Goal: Task Accomplishment & Management: Use online tool/utility

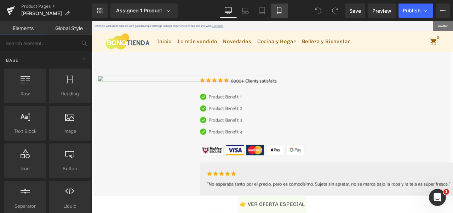
click at [280, 11] on icon at bounding box center [278, 10] width 7 height 7
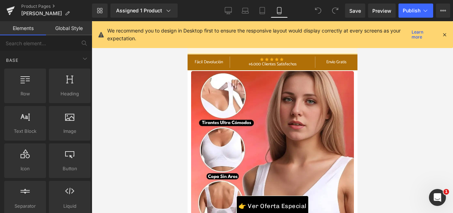
scroll to position [33, 0]
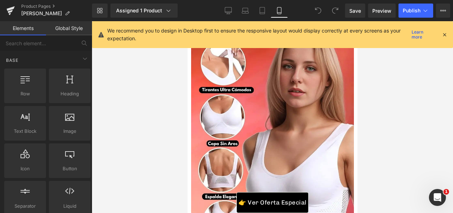
click at [445, 35] on icon at bounding box center [444, 34] width 6 height 6
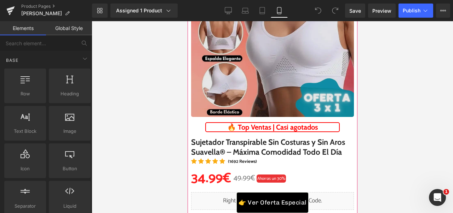
scroll to position [0, 0]
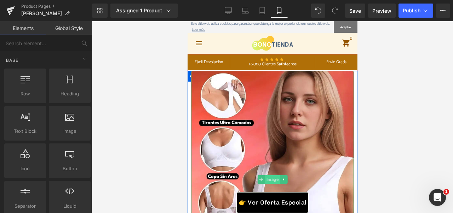
click at [272, 179] on span "Image" at bounding box center [271, 179] width 15 height 8
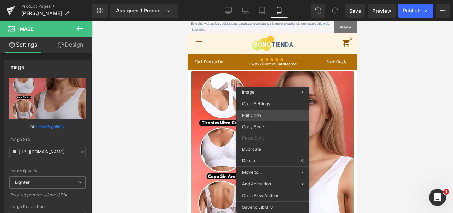
click at [274, 0] on div "Image You are previewing how the will restyle your page. You can not edit Eleme…" at bounding box center [226, 0] width 453 height 0
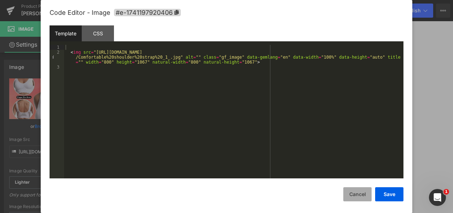
click at [361, 193] on button "Cancel" at bounding box center [357, 194] width 28 height 14
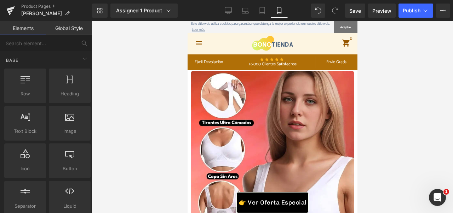
click at [145, 95] on div at bounding box center [272, 117] width 361 height 192
click at [138, 98] on div at bounding box center [272, 117] width 361 height 192
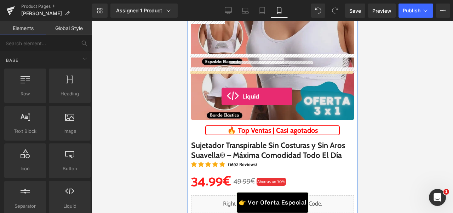
scroll to position [171, 0]
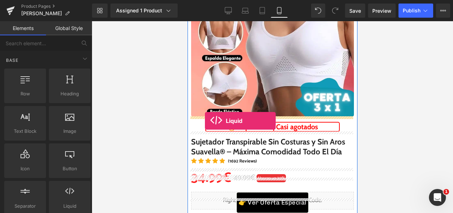
drag, startPoint x: 263, startPoint y: 210, endPoint x: 204, endPoint y: 121, distance: 107.3
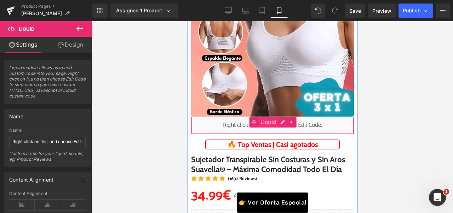
click at [265, 123] on span "Liquid" at bounding box center [267, 122] width 19 height 11
click at [276, 123] on div "Liquid" at bounding box center [272, 126] width 163 height 18
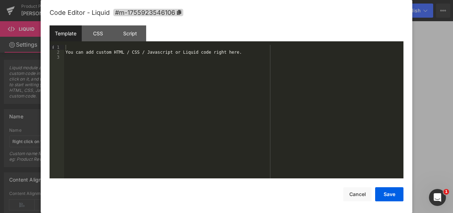
click at [252, 72] on div "You can add custom HTML / CSS / Javascript or Liquid code right here." at bounding box center [233, 117] width 339 height 144
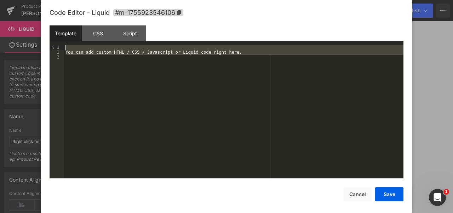
drag, startPoint x: 249, startPoint y: 71, endPoint x: 74, endPoint y: 47, distance: 177.3
click at [74, 47] on div "You can add custom HTML / CSS / Javascript or Liquid code right here." at bounding box center [233, 117] width 339 height 144
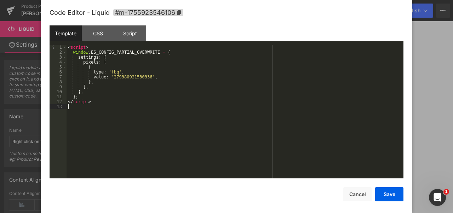
click at [132, 76] on div "< script > window . ES_CONFIG_PARTIAL_OVERWRITE = { settings : { pixels : [ { t…" at bounding box center [234, 117] width 337 height 144
click at [391, 193] on button "Save" at bounding box center [389, 194] width 28 height 14
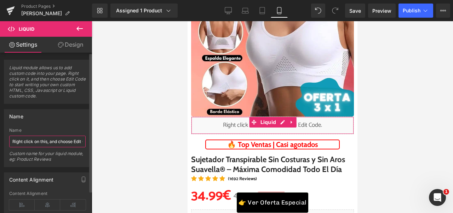
click at [67, 138] on input "Right click on this, and choose Edit Code." at bounding box center [47, 142] width 76 height 12
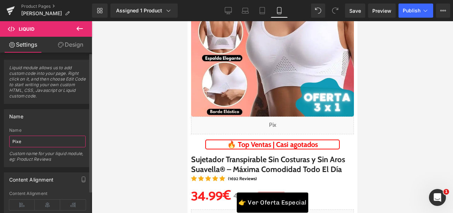
type input "Pixel"
click at [127, 116] on div at bounding box center [272, 117] width 361 height 192
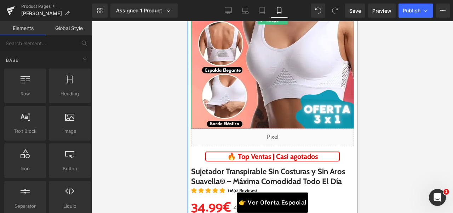
scroll to position [159, 0]
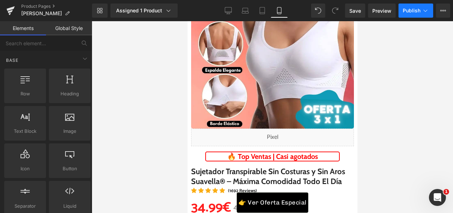
click at [403, 12] on span "Publish" at bounding box center [411, 11] width 18 height 6
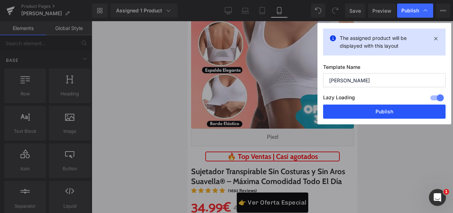
click at [387, 111] on button "Publish" at bounding box center [384, 112] width 122 height 14
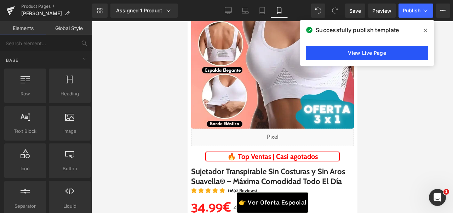
click at [409, 53] on link "View Live Page" at bounding box center [366, 53] width 122 height 14
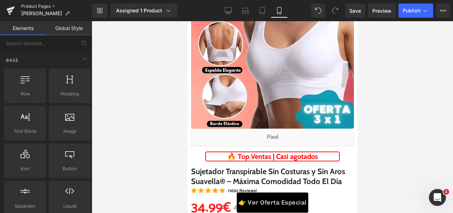
click at [45, 5] on link "Product Pages" at bounding box center [56, 7] width 71 height 6
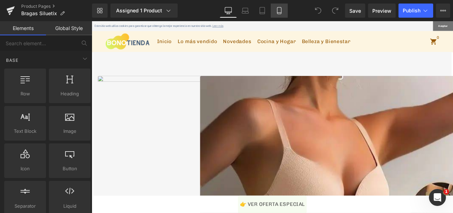
click at [279, 13] on icon at bounding box center [278, 10] width 7 height 7
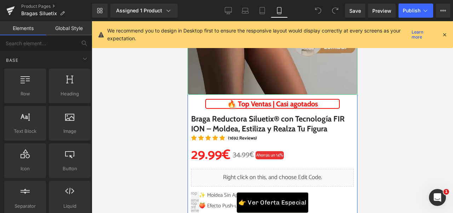
scroll to position [223, 0]
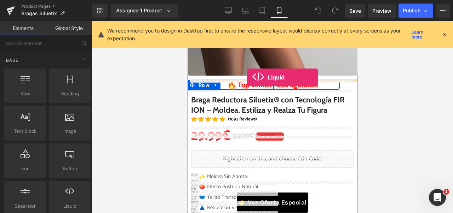
drag, startPoint x: 258, startPoint y: 212, endPoint x: 246, endPoint y: 77, distance: 134.9
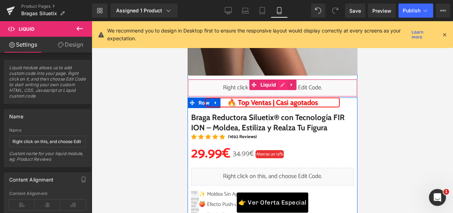
click at [275, 84] on div "Liquid" at bounding box center [272, 88] width 170 height 18
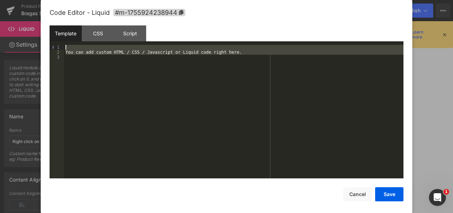
drag, startPoint x: 44, startPoint y: 28, endPoint x: 32, endPoint y: 19, distance: 15.1
click at [32, 19] on body "Liquid You are previewing how the will restyle your page. You can not edit Elem…" at bounding box center [226, 106] width 453 height 213
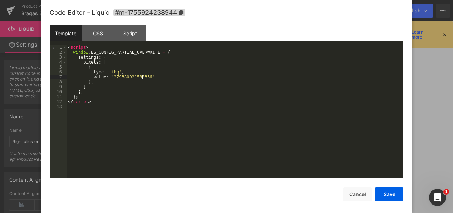
click at [141, 76] on div "< script > window . ES_CONFIG_PARTIAL_OVERWRITE = { settings : { pixels : [ { t…" at bounding box center [234, 117] width 337 height 144
click at [393, 198] on button "Save" at bounding box center [389, 194] width 28 height 14
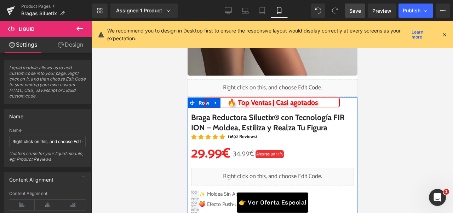
click at [345, 11] on link "Save" at bounding box center [355, 11] width 20 height 14
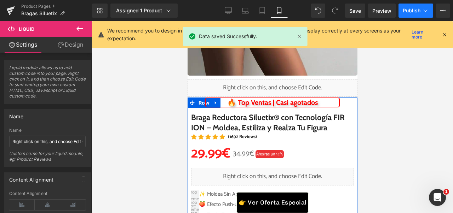
click at [416, 14] on button "Publish" at bounding box center [415, 11] width 35 height 14
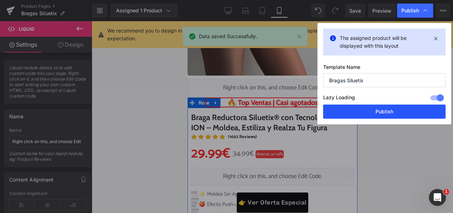
click at [386, 111] on button "Publish" at bounding box center [384, 112] width 122 height 14
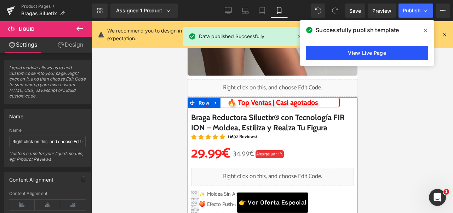
click at [381, 54] on link "View Live Page" at bounding box center [366, 53] width 122 height 14
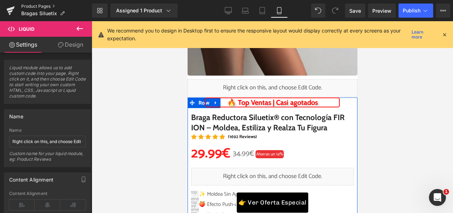
click at [37, 6] on link "Product Pages" at bounding box center [56, 7] width 71 height 6
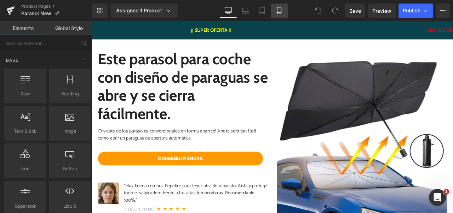
click at [280, 12] on icon at bounding box center [278, 10] width 7 height 7
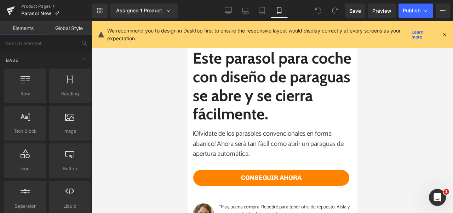
scroll to position [12, 0]
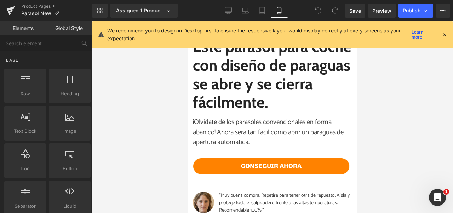
click at [443, 35] on icon at bounding box center [444, 34] width 6 height 6
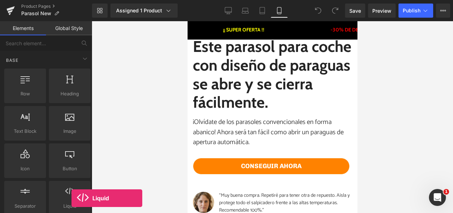
scroll to position [0, 0]
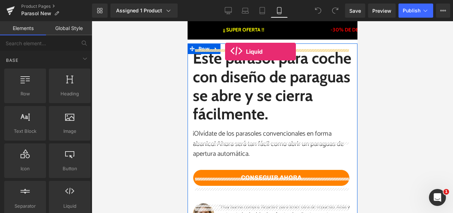
drag, startPoint x: 258, startPoint y: 220, endPoint x: 224, endPoint y: 52, distance: 171.3
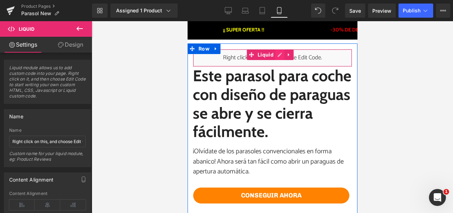
click at [277, 52] on div "Liquid" at bounding box center [271, 58] width 159 height 18
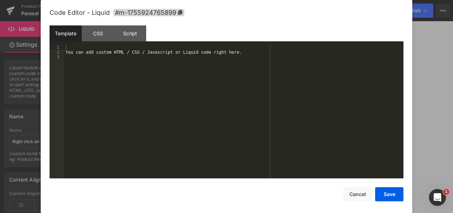
click at [156, 67] on div "You can add custom HTML / CSS / Javascript or Liquid code right here." at bounding box center [233, 117] width 339 height 144
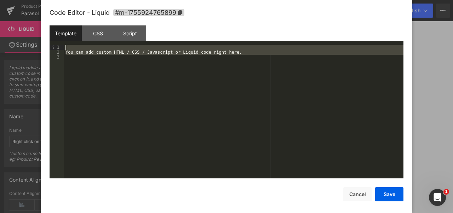
drag, startPoint x: 243, startPoint y: 70, endPoint x: 24, endPoint y: 45, distance: 220.3
click at [24, 45] on body "Liquid You are previewing how the will restyle your page. You can not edit Elem…" at bounding box center [226, 106] width 453 height 213
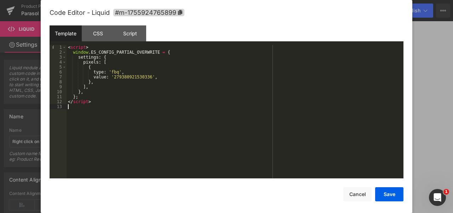
click at [134, 78] on div "< script > window . ES_CONFIG_PARTIAL_OVERWRITE = { settings : { pixels : [ { t…" at bounding box center [234, 117] width 337 height 144
click at [380, 190] on button "Save" at bounding box center [389, 194] width 28 height 14
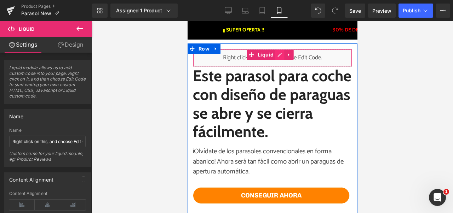
click at [278, 54] on div "Liquid" at bounding box center [271, 58] width 159 height 18
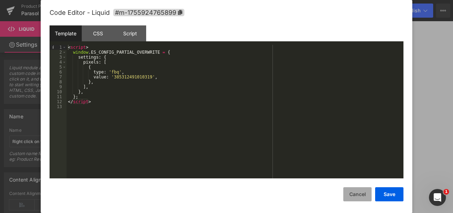
click at [349, 198] on button "Cancel" at bounding box center [357, 194] width 28 height 14
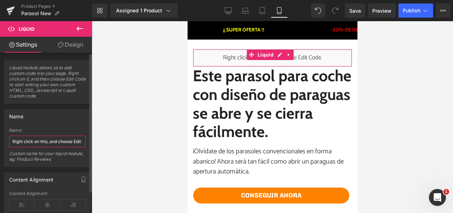
click at [41, 142] on input "Right click on this, and choose Edit Code." at bounding box center [47, 142] width 76 height 12
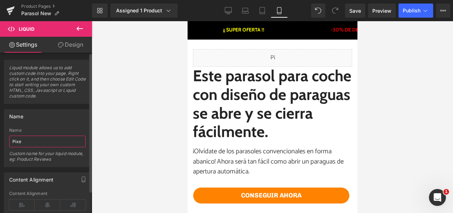
type input "Pixel"
click at [159, 113] on div at bounding box center [272, 117] width 361 height 192
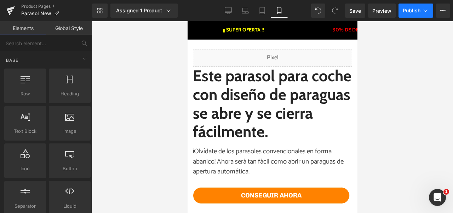
click at [410, 12] on span "Publish" at bounding box center [411, 11] width 18 height 6
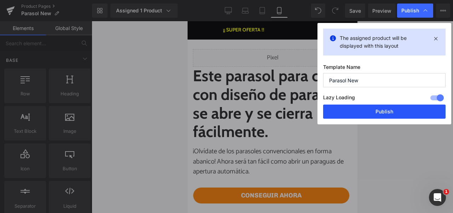
click at [374, 113] on button "Publish" at bounding box center [384, 112] width 122 height 14
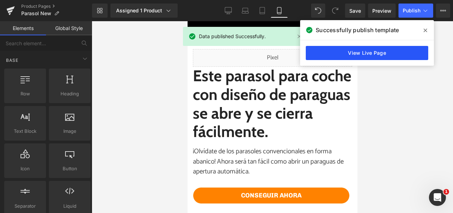
click at [363, 52] on link "View Live Page" at bounding box center [366, 53] width 122 height 14
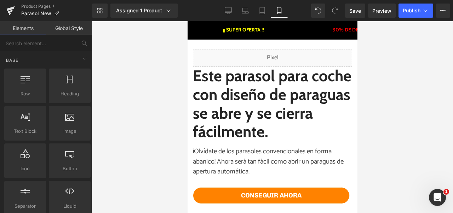
click at [401, 86] on div at bounding box center [272, 117] width 361 height 192
click at [36, 6] on link "Product Pages" at bounding box center [56, 7] width 71 height 6
